Goal: Entertainment & Leisure: Browse casually

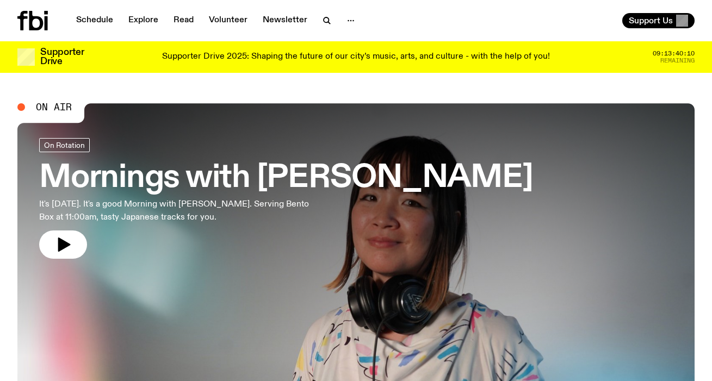
click at [239, 180] on h3 "Mornings with [PERSON_NAME]" at bounding box center [286, 178] width 494 height 30
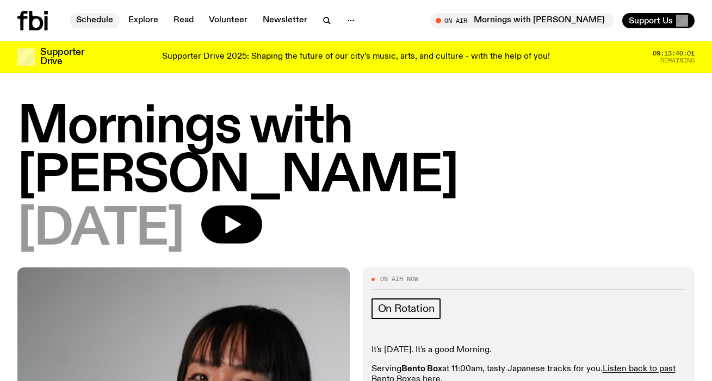
click at [88, 16] on link "Schedule" at bounding box center [95, 20] width 50 height 15
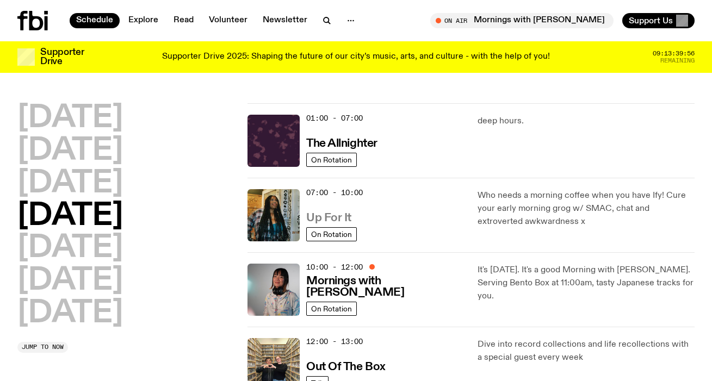
click at [340, 215] on h3 "Up For It" at bounding box center [328, 218] width 45 height 11
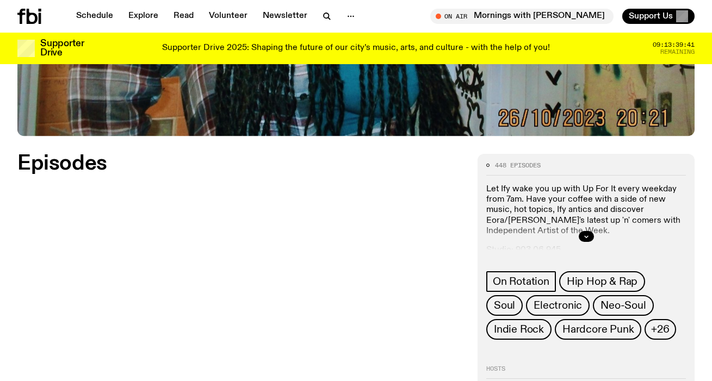
scroll to position [400, 0]
click at [595, 244] on div at bounding box center [586, 236] width 200 height 35
click at [592, 232] on button "button" at bounding box center [586, 236] width 15 height 11
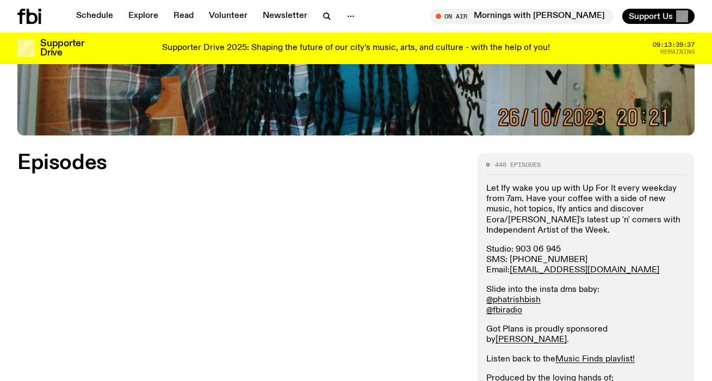
scroll to position [0, 0]
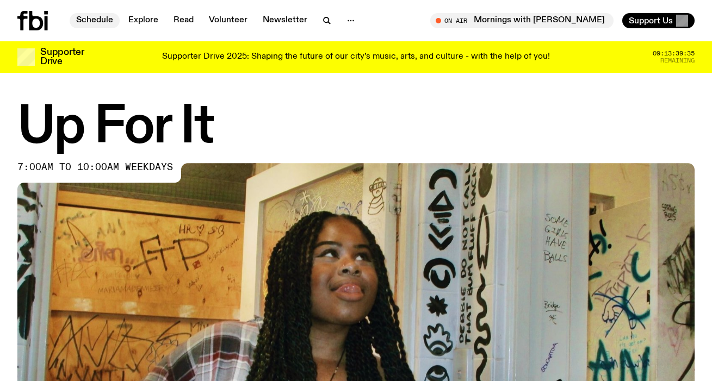
click at [102, 26] on link "Schedule" at bounding box center [95, 20] width 50 height 15
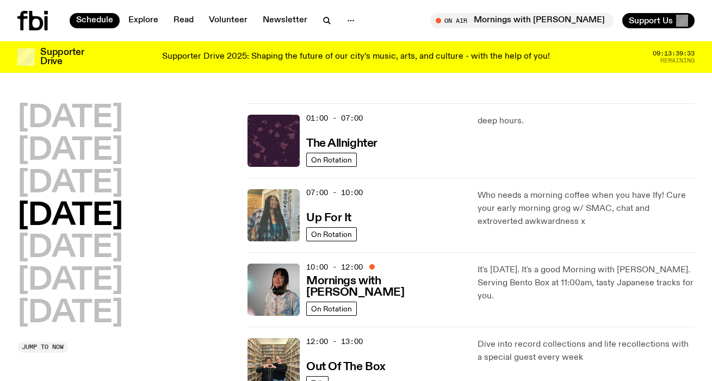
click at [271, 207] on img at bounding box center [274, 215] width 52 height 52
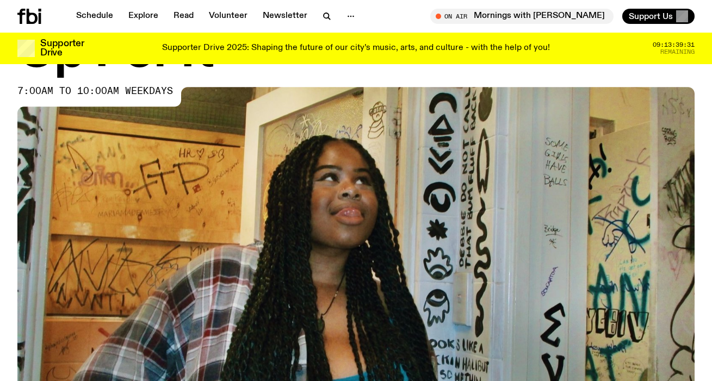
scroll to position [481, 0]
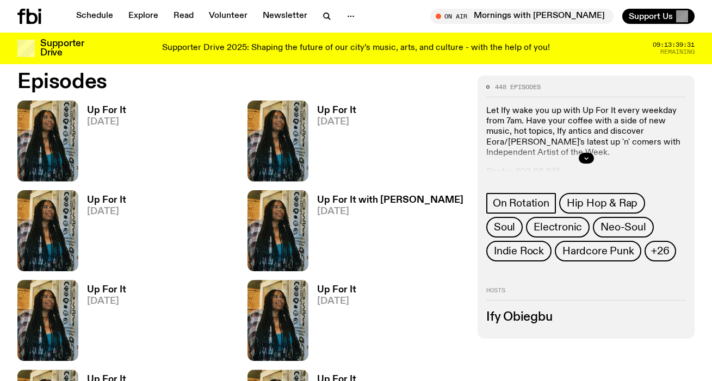
click at [111, 112] on h3 "Up For It" at bounding box center [106, 110] width 39 height 9
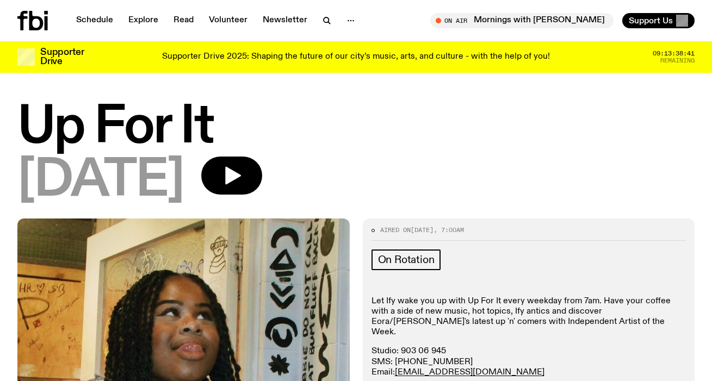
click at [514, 197] on div "[DATE]" at bounding box center [355, 181] width 677 height 49
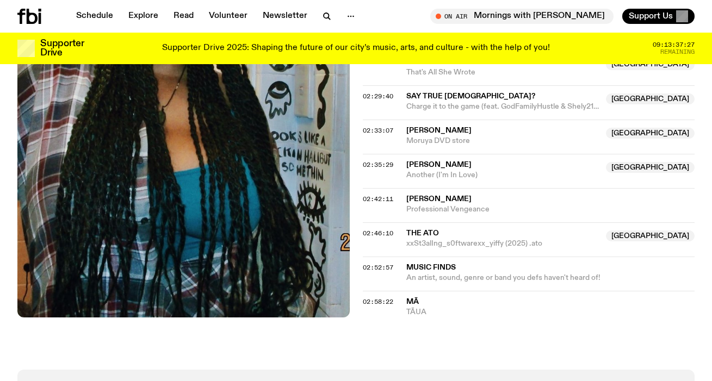
scroll to position [1240, 0]
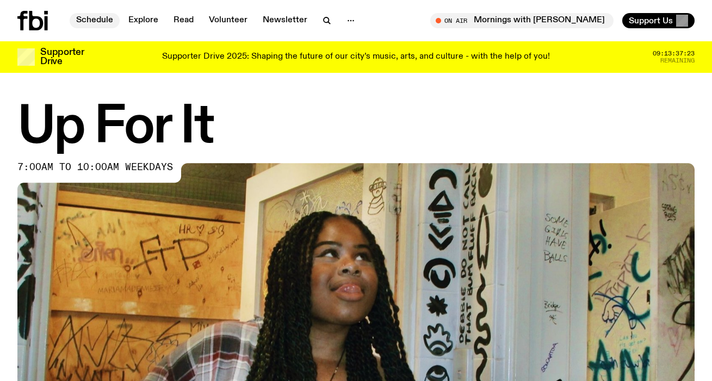
click at [86, 26] on link "Schedule" at bounding box center [95, 20] width 50 height 15
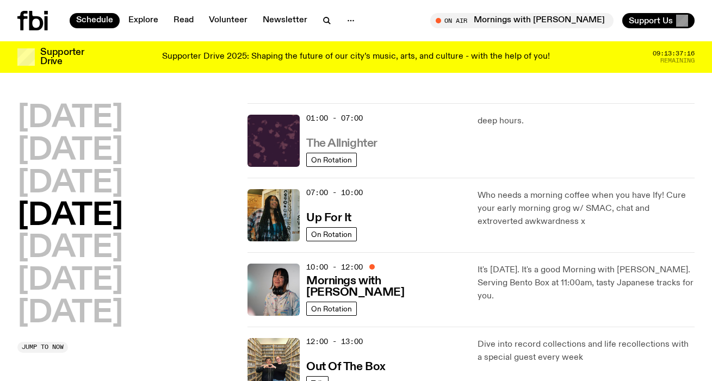
click at [364, 143] on h3 "The Allnighter" at bounding box center [341, 143] width 71 height 11
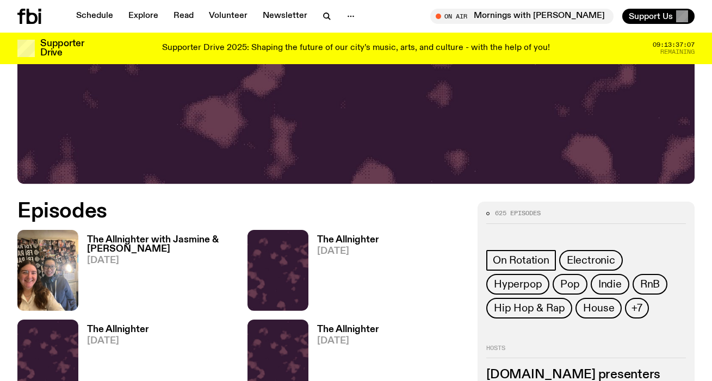
scroll to position [352, 0]
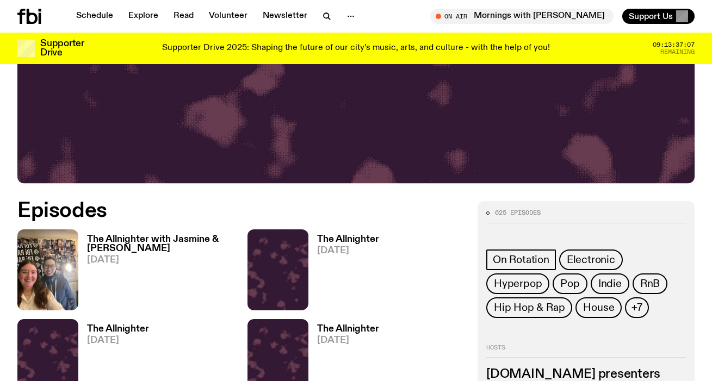
click at [122, 236] on h3 "The Allnighter with Jasmine & [PERSON_NAME]" at bounding box center [160, 244] width 147 height 18
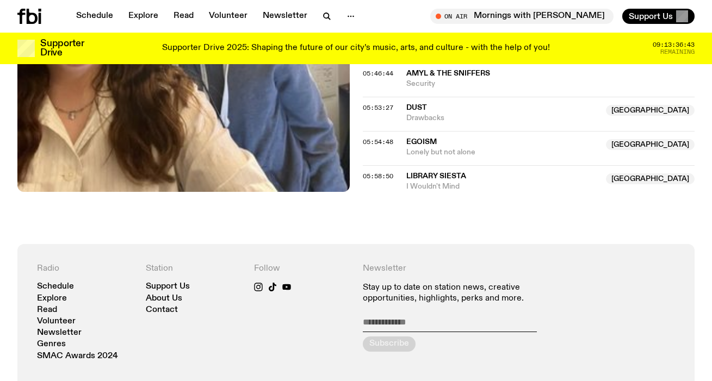
scroll to position [1917, 0]
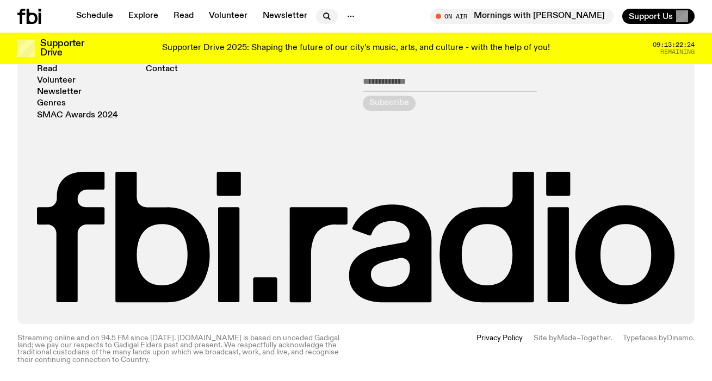
click at [323, 19] on icon "button" at bounding box center [326, 16] width 13 height 13
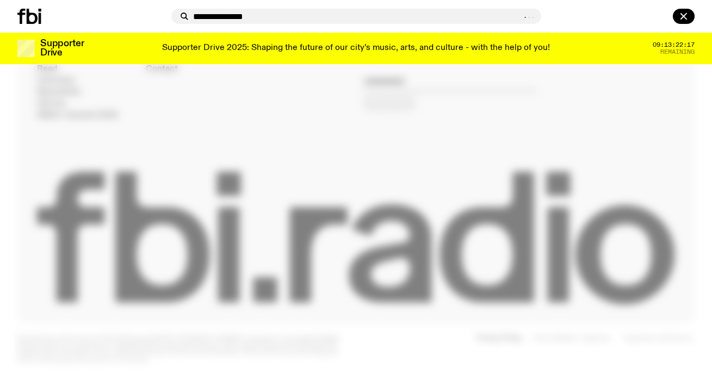
type input "**********"
